Goal: Find specific page/section: Find specific page/section

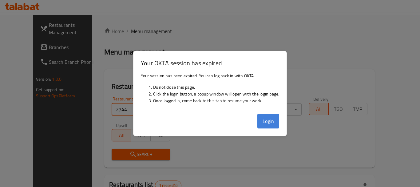
scroll to position [80, 0]
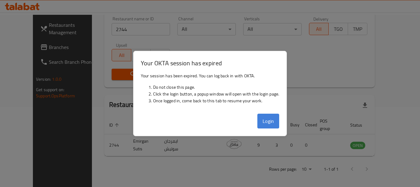
click at [267, 122] on button "Login" at bounding box center [269, 121] width 22 height 15
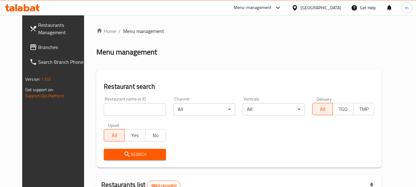
click at [331, 8] on div "[GEOGRAPHIC_DATA]" at bounding box center [320, 7] width 41 height 7
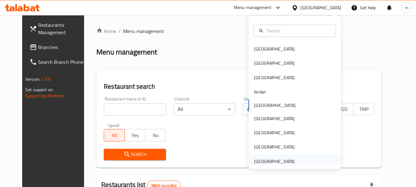
click at [304, 163] on div "[GEOGRAPHIC_DATA]" at bounding box center [294, 161] width 92 height 14
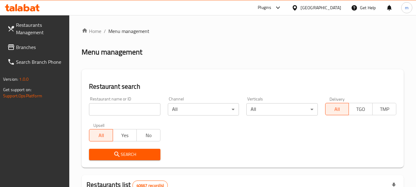
click at [25, 52] on link "Branches" at bounding box center [35, 47] width 67 height 15
